Goal: Task Accomplishment & Management: Manage account settings

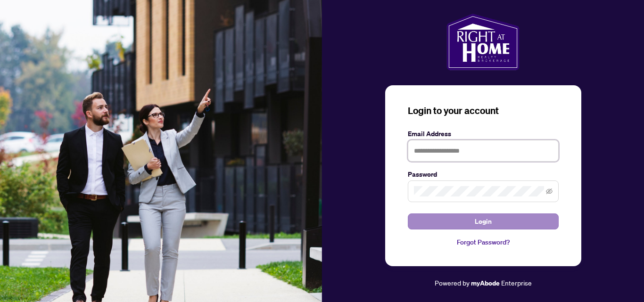
type input "**********"
click at [485, 218] on span "Login" at bounding box center [483, 221] width 17 height 15
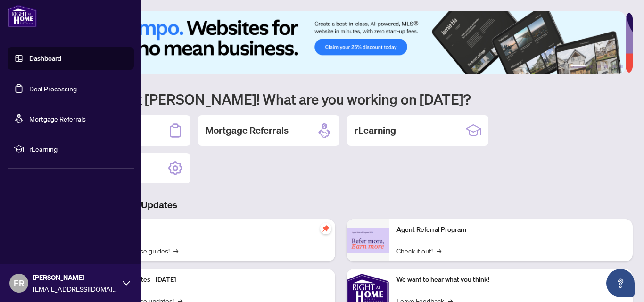
click at [33, 85] on link "Deal Processing" at bounding box center [53, 88] width 48 height 8
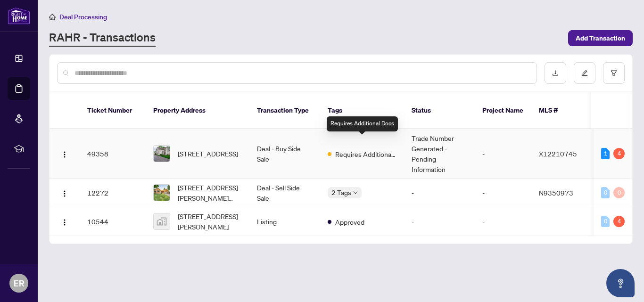
click at [364, 149] on span "Requires Additional Docs" at bounding box center [365, 154] width 61 height 10
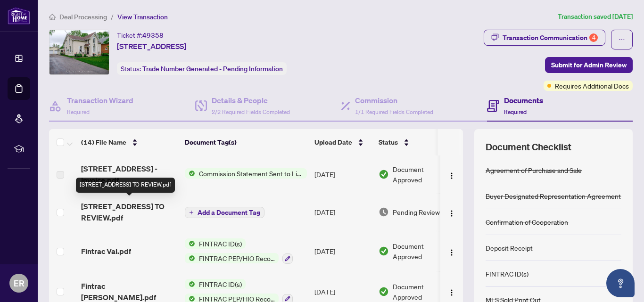
click at [158, 205] on span "[STREET_ADDRESS] TO REVIEW.pdf" at bounding box center [129, 212] width 96 height 23
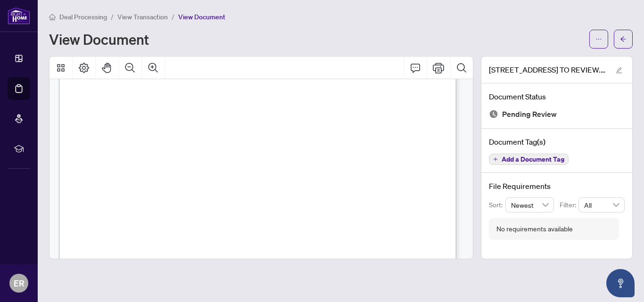
scroll to position [155, 0]
click at [601, 37] on icon "ellipsis" at bounding box center [598, 39] width 7 height 7
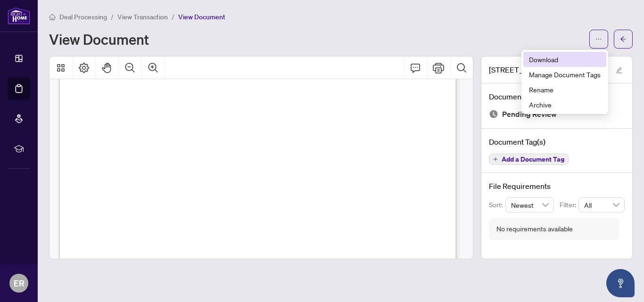
click at [547, 57] on span "Download" at bounding box center [565, 59] width 72 height 10
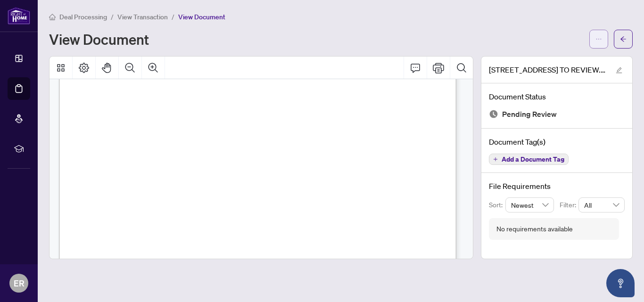
click at [599, 31] on button "button" at bounding box center [598, 39] width 19 height 19
click at [145, 17] on span "View Transaction" at bounding box center [142, 17] width 50 height 8
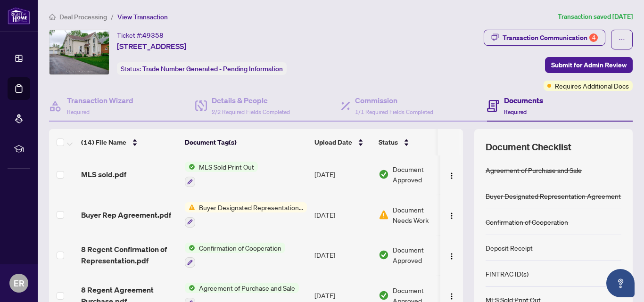
scroll to position [92, 0]
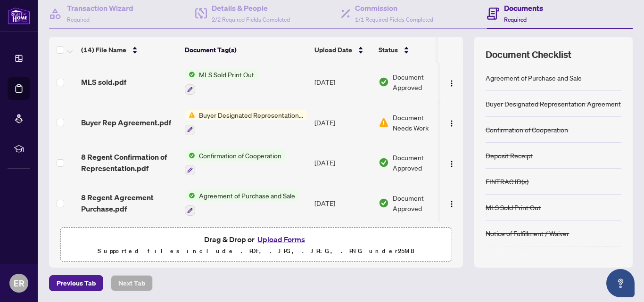
click at [263, 239] on button "Upload Forms" at bounding box center [280, 239] width 53 height 12
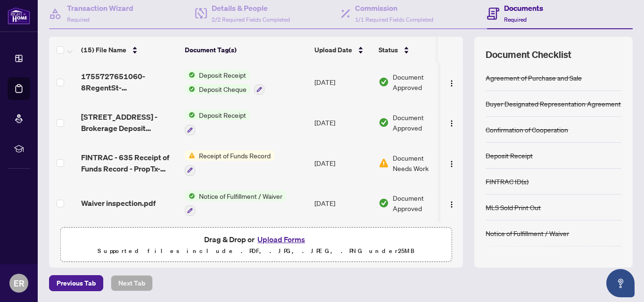
scroll to position [189, 0]
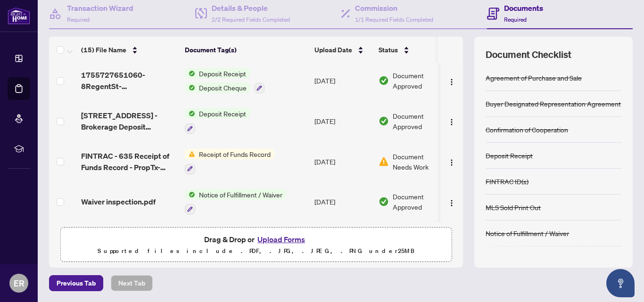
click at [408, 161] on span "Document Needs Work" at bounding box center [417, 161] width 49 height 21
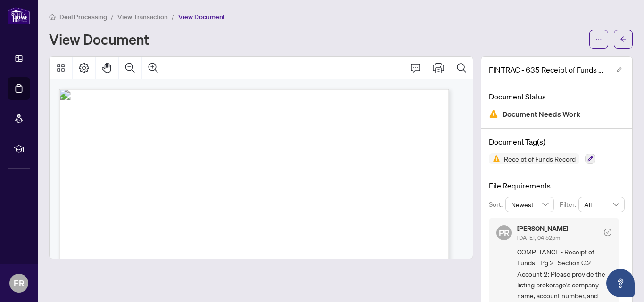
click at [142, 15] on span "View Transaction" at bounding box center [142, 17] width 50 height 8
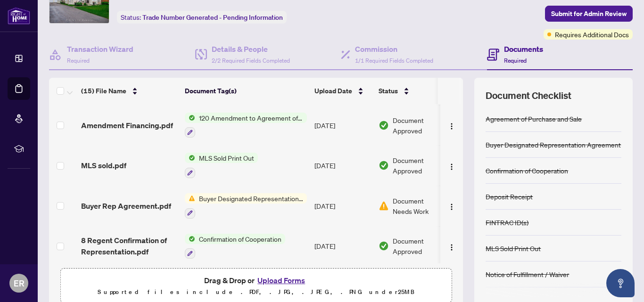
scroll to position [60, 0]
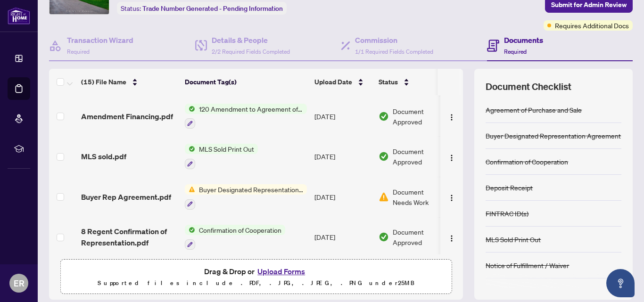
click at [409, 199] on span "Document Needs Work" at bounding box center [417, 197] width 49 height 21
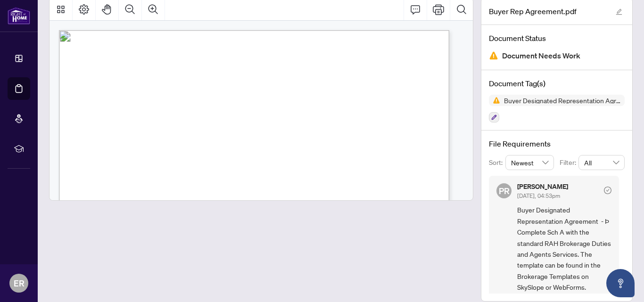
scroll to position [69, 0]
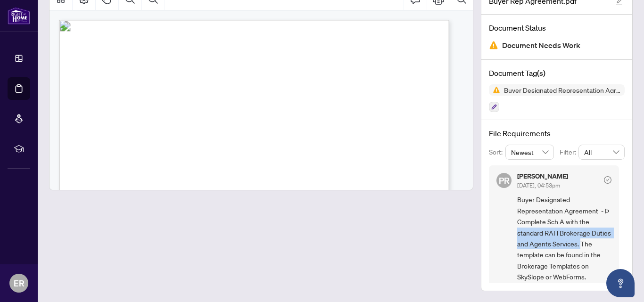
drag, startPoint x: 614, startPoint y: 218, endPoint x: 615, endPoint y: 244, distance: 25.9
click at [615, 244] on div "PR [PERSON_NAME] [DATE], 04:53pm Buyer Designated Representation Agreement - Þ …" at bounding box center [557, 224] width 136 height 118
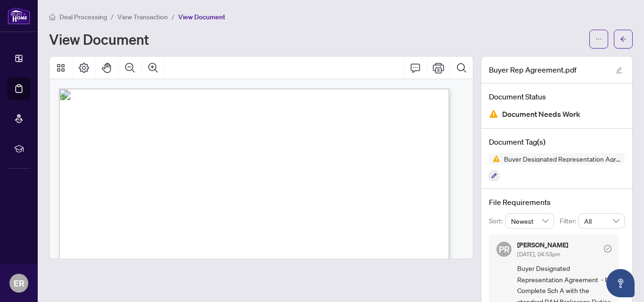
click at [138, 18] on span "View Transaction" at bounding box center [142, 17] width 50 height 8
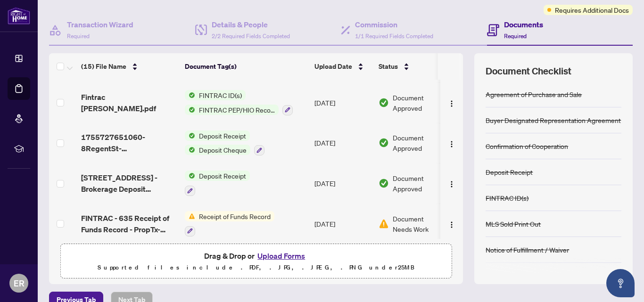
scroll to position [154, 0]
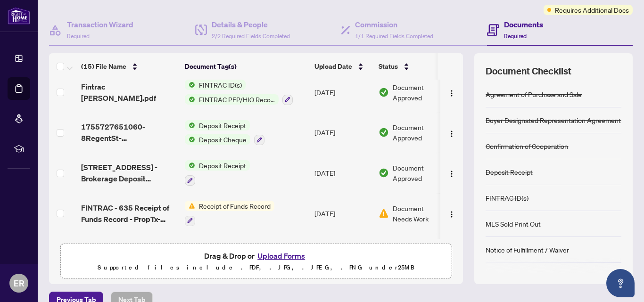
click at [451, 153] on td at bounding box center [451, 173] width 23 height 41
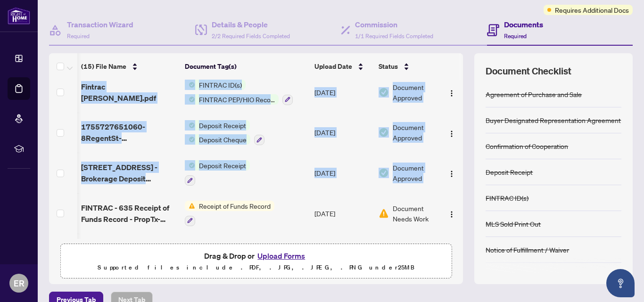
scroll to position [0, 24]
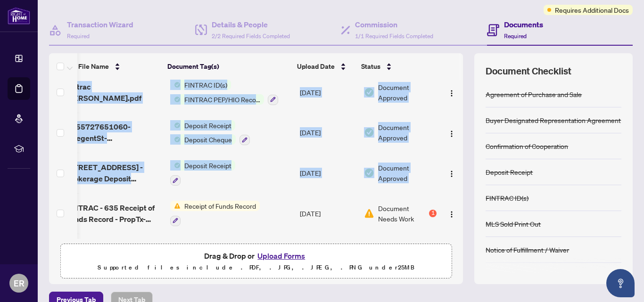
drag, startPoint x: 451, startPoint y: 153, endPoint x: 456, endPoint y: 169, distance: 17.2
click at [456, 169] on div "(15) File Name Document Tag(s) Upload Date Status 8 Regent Trade Record.pdf Add…" at bounding box center [340, 168] width 583 height 231
click at [460, 148] on div "(15) File Name Document Tag(s) Upload Date Status 8 Regent Trade Record.pdf Add…" at bounding box center [340, 168] width 583 height 231
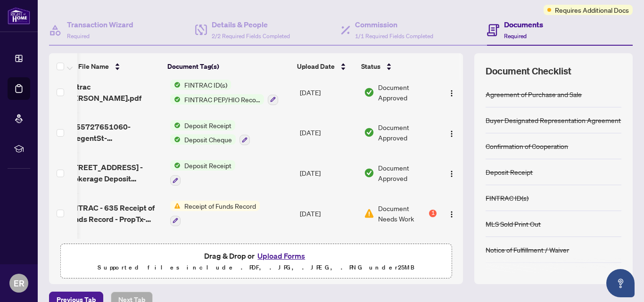
click at [456, 162] on div "(15) File Name Document Tag(s) Upload Date Status 8 Regent Trade Record.pdf Add…" at bounding box center [340, 168] width 583 height 231
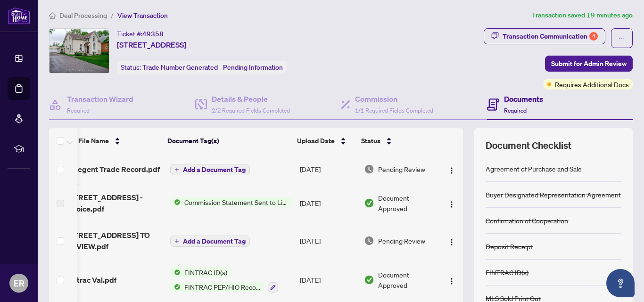
scroll to position [0, 0]
